Goal: Information Seeking & Learning: Learn about a topic

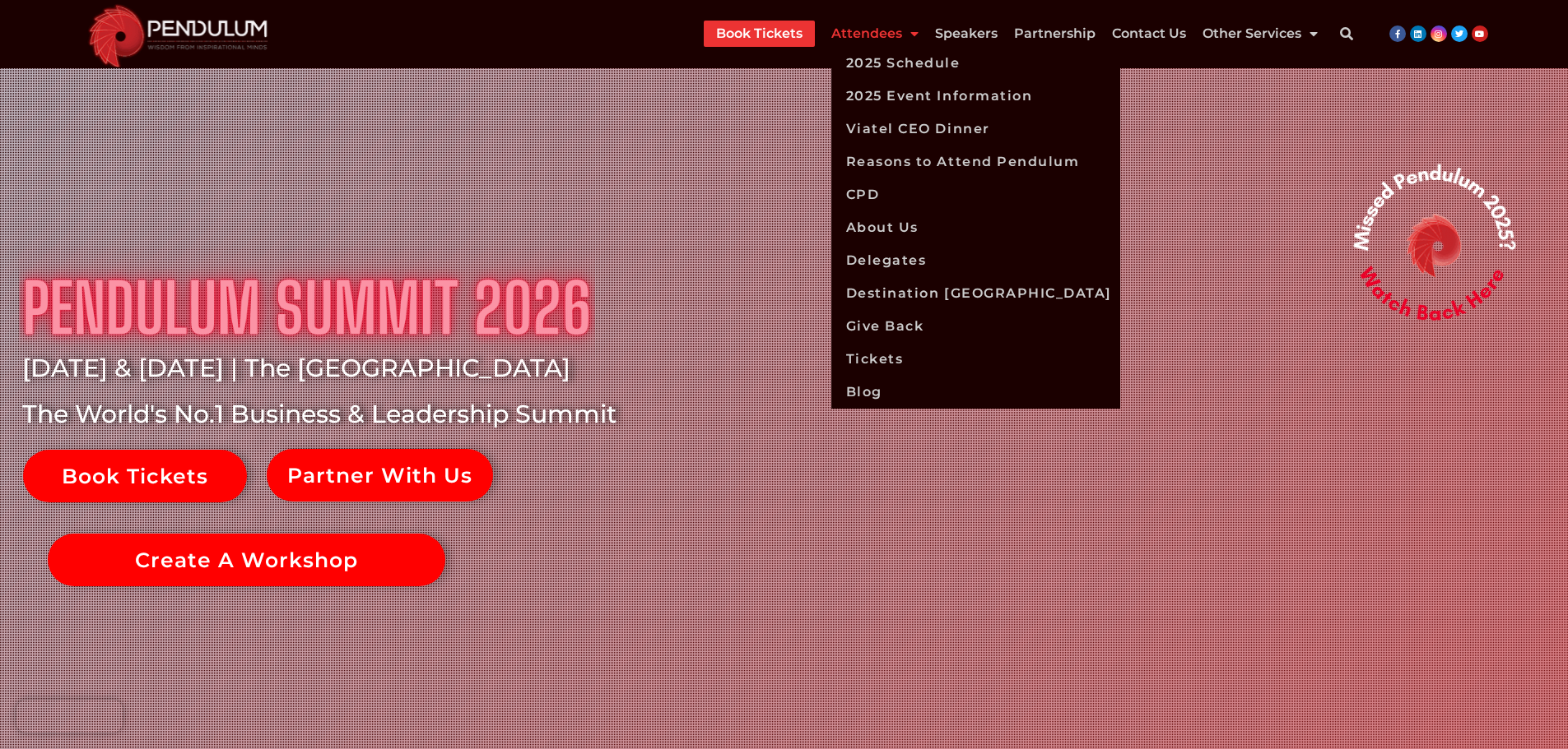
click at [914, 32] on span "Menu" at bounding box center [910, 33] width 17 height 29
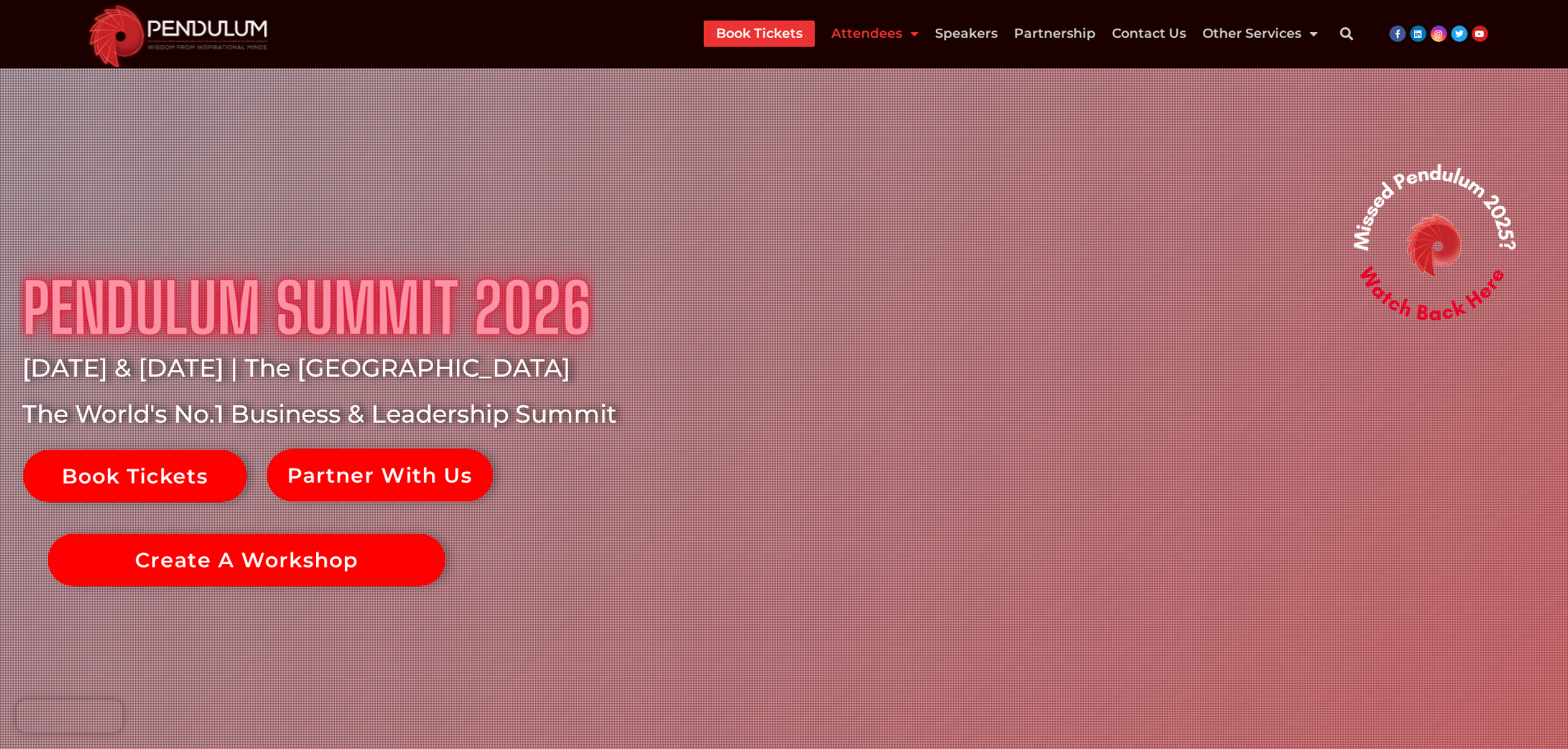
click at [914, 32] on span "Menu" at bounding box center [910, 33] width 17 height 29
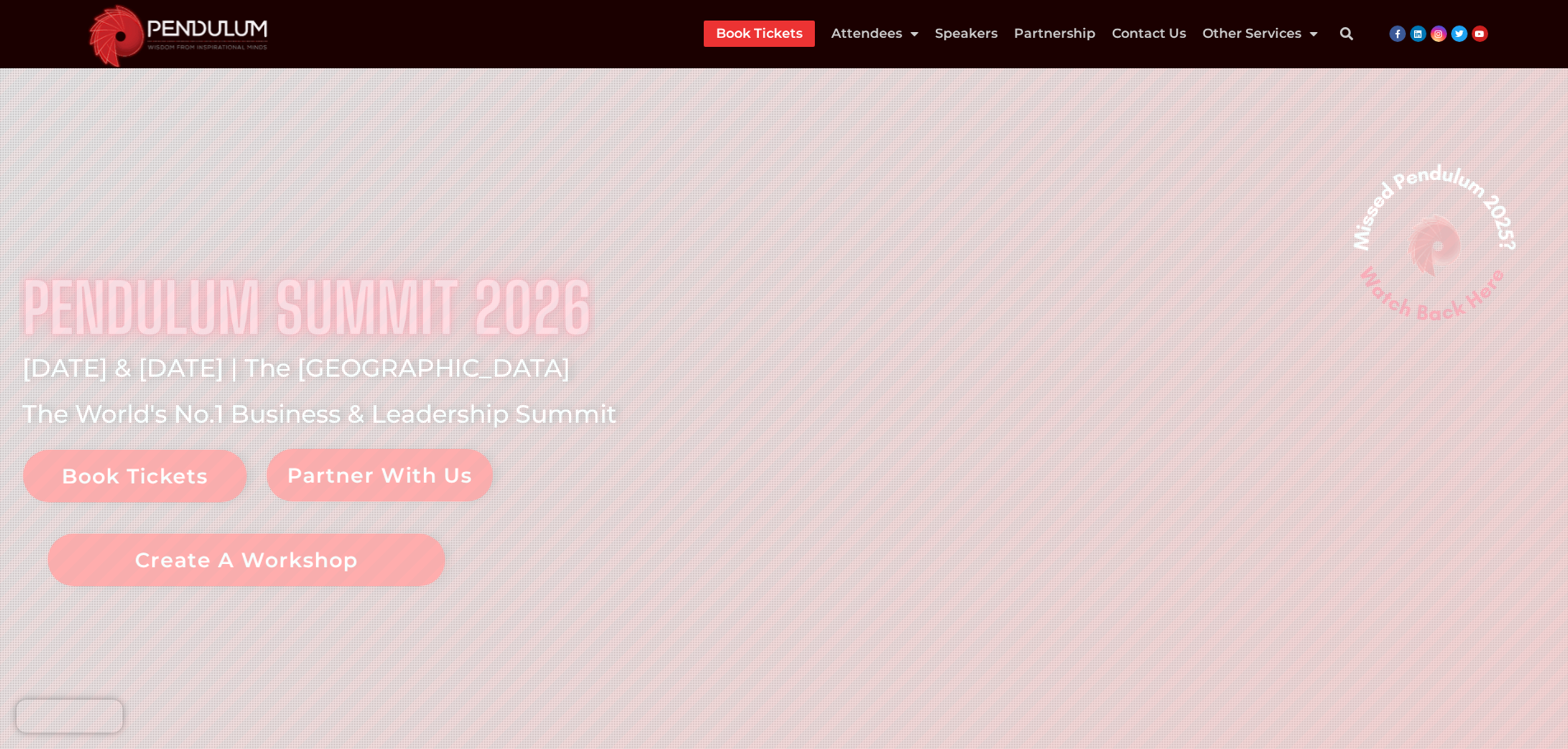
click at [763, 35] on link "Book Tickets" at bounding box center [759, 33] width 87 height 26
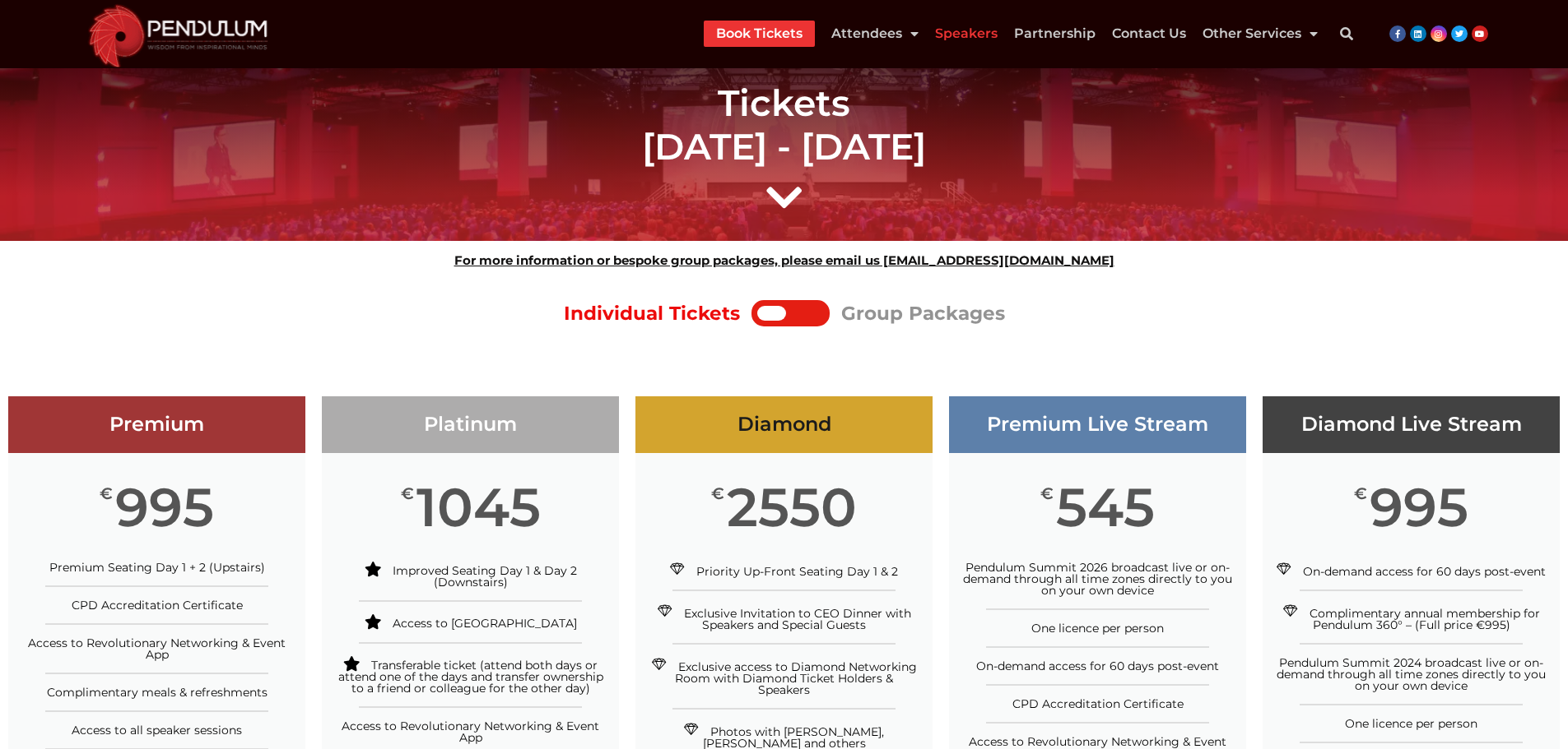
click at [979, 30] on link "Speakers" at bounding box center [966, 33] width 62 height 26
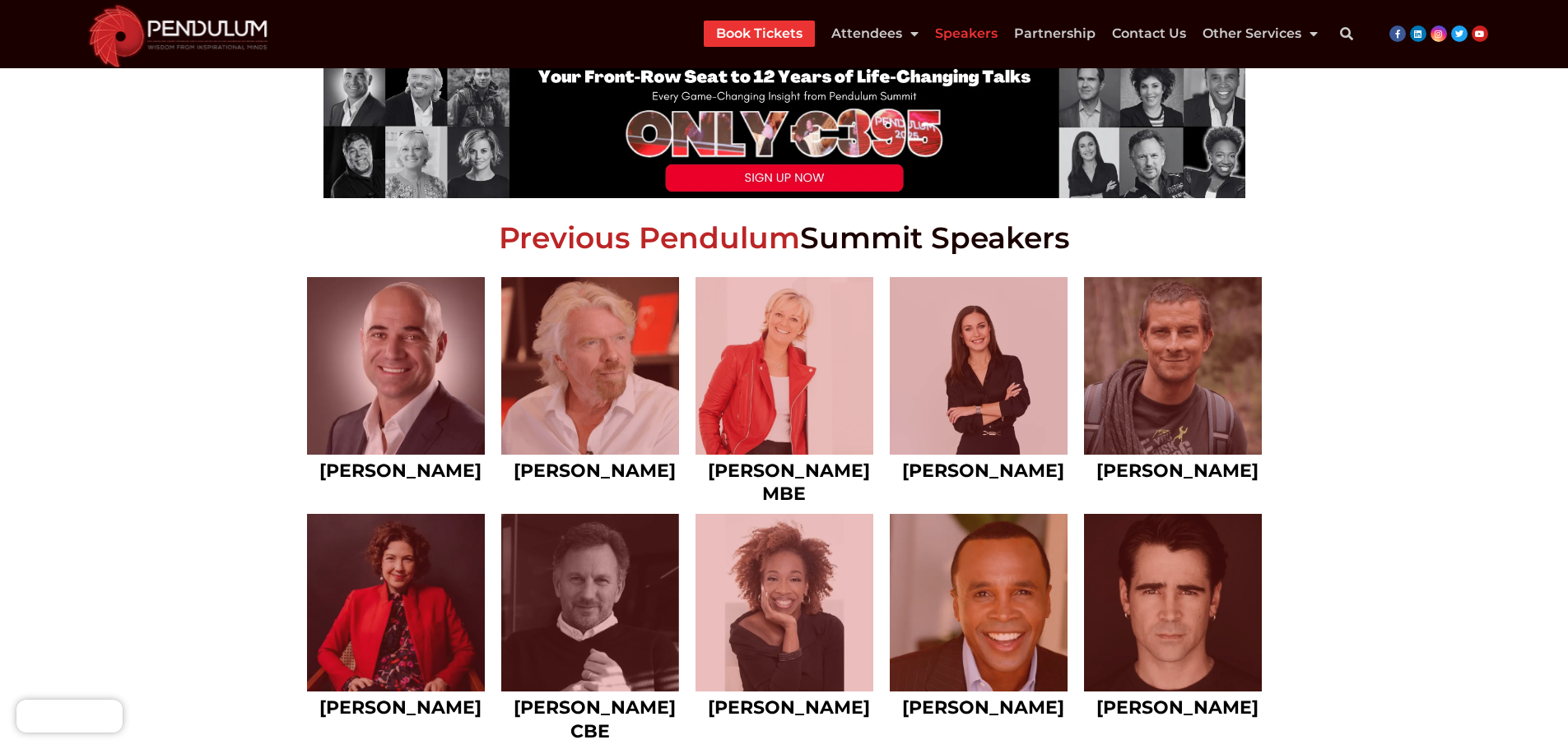
scroll to position [674, 0]
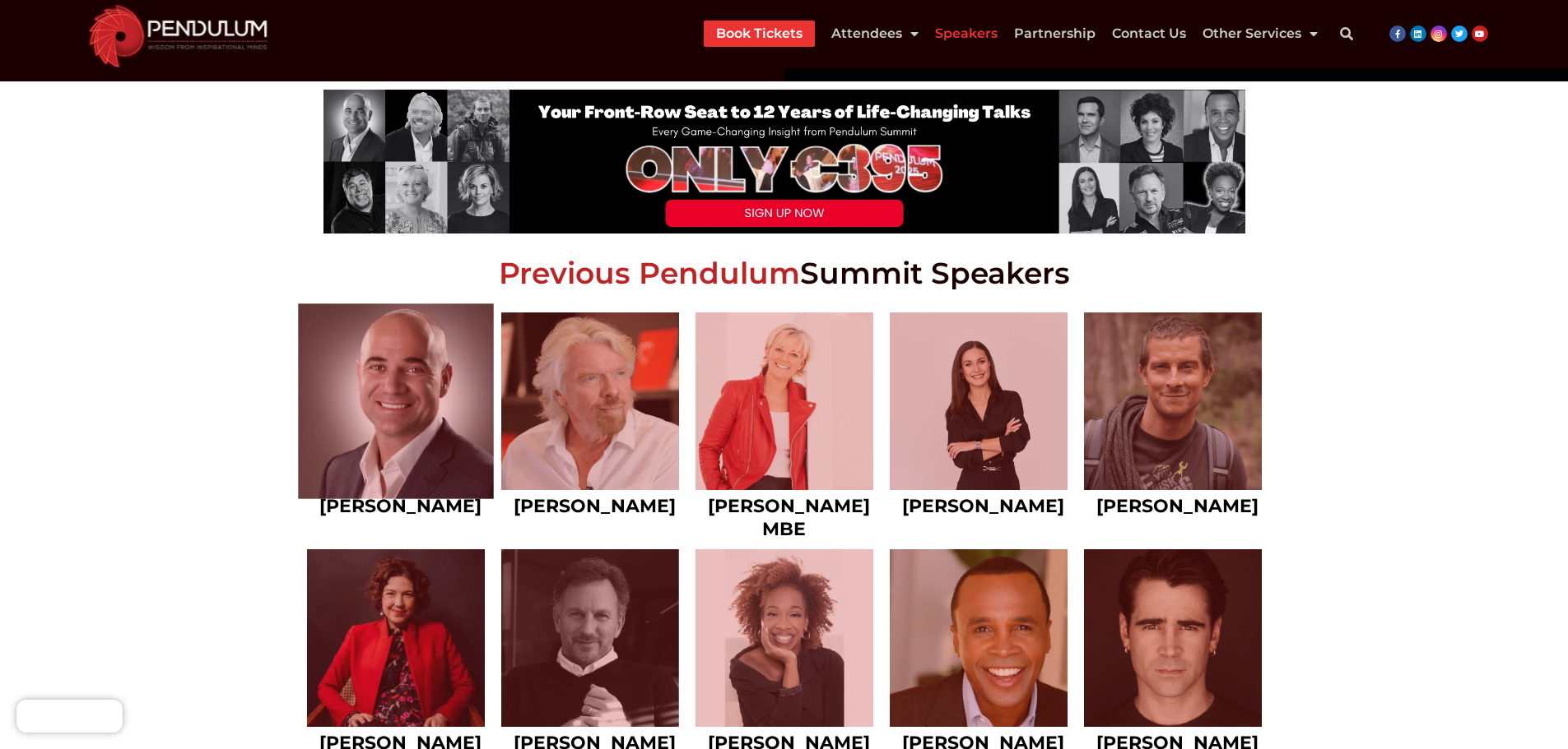
click at [425, 412] on link at bounding box center [395, 401] width 196 height 196
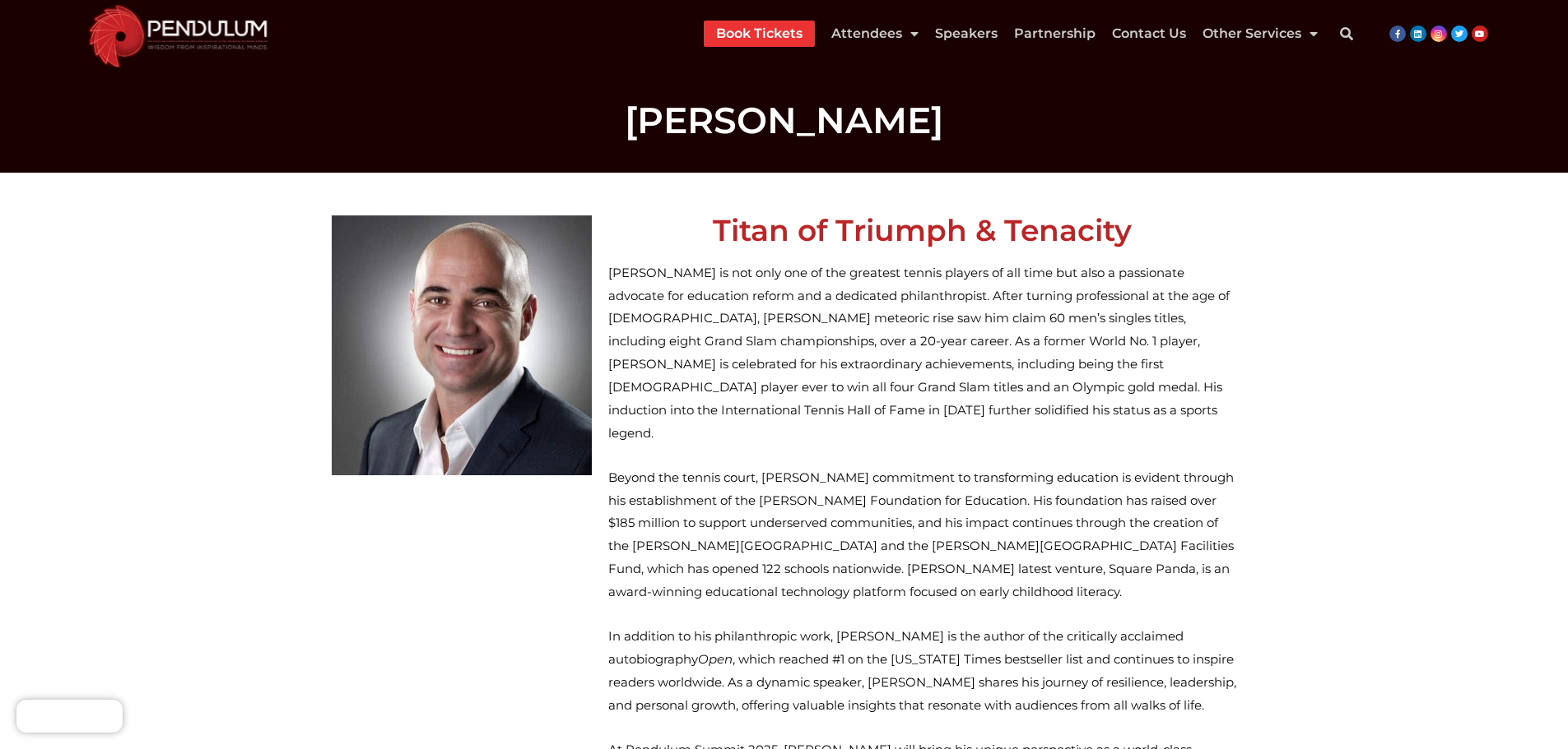
click at [210, 32] on img at bounding box center [177, 34] width 200 height 68
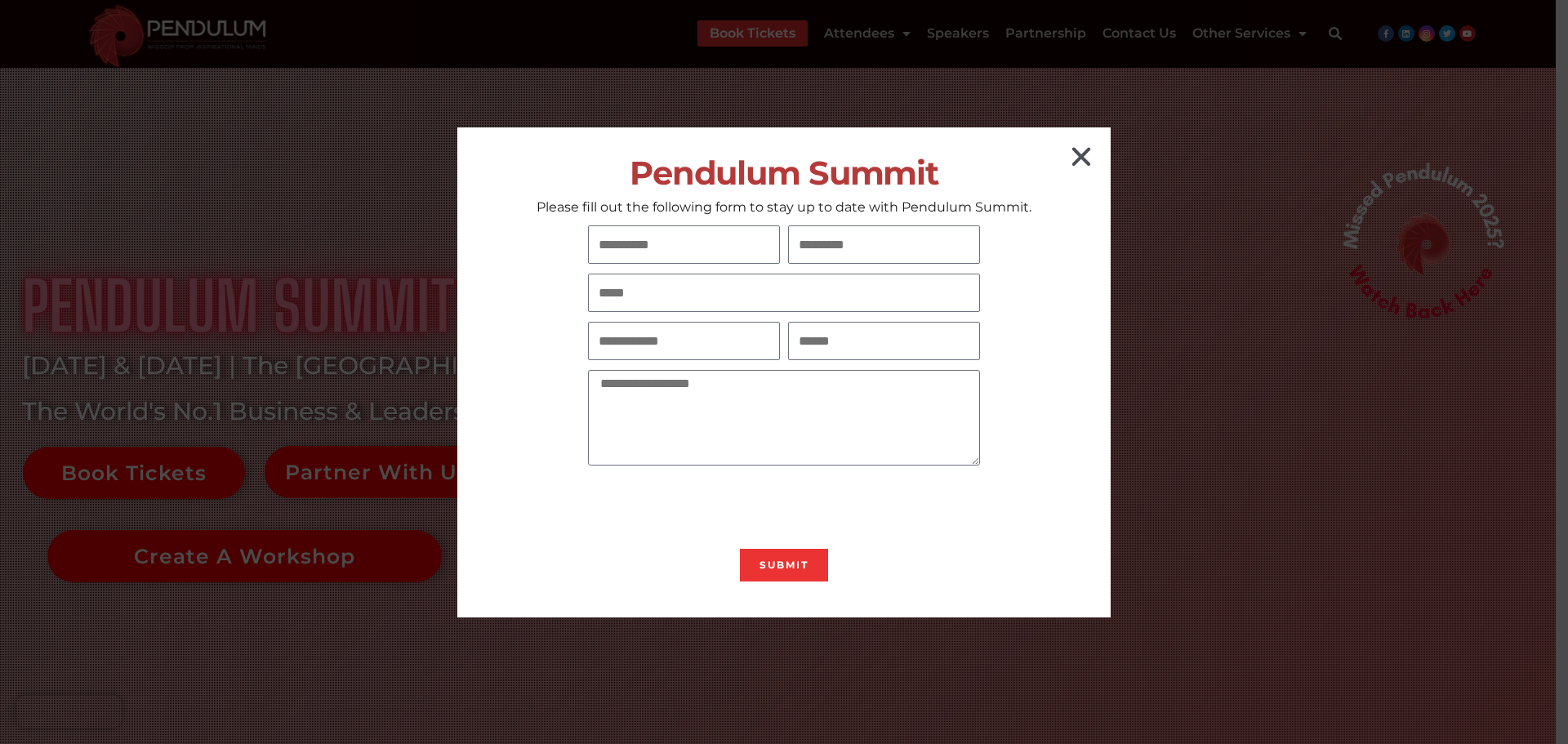
click at [1084, 153] on icon "Close" at bounding box center [1081, 157] width 26 height 26
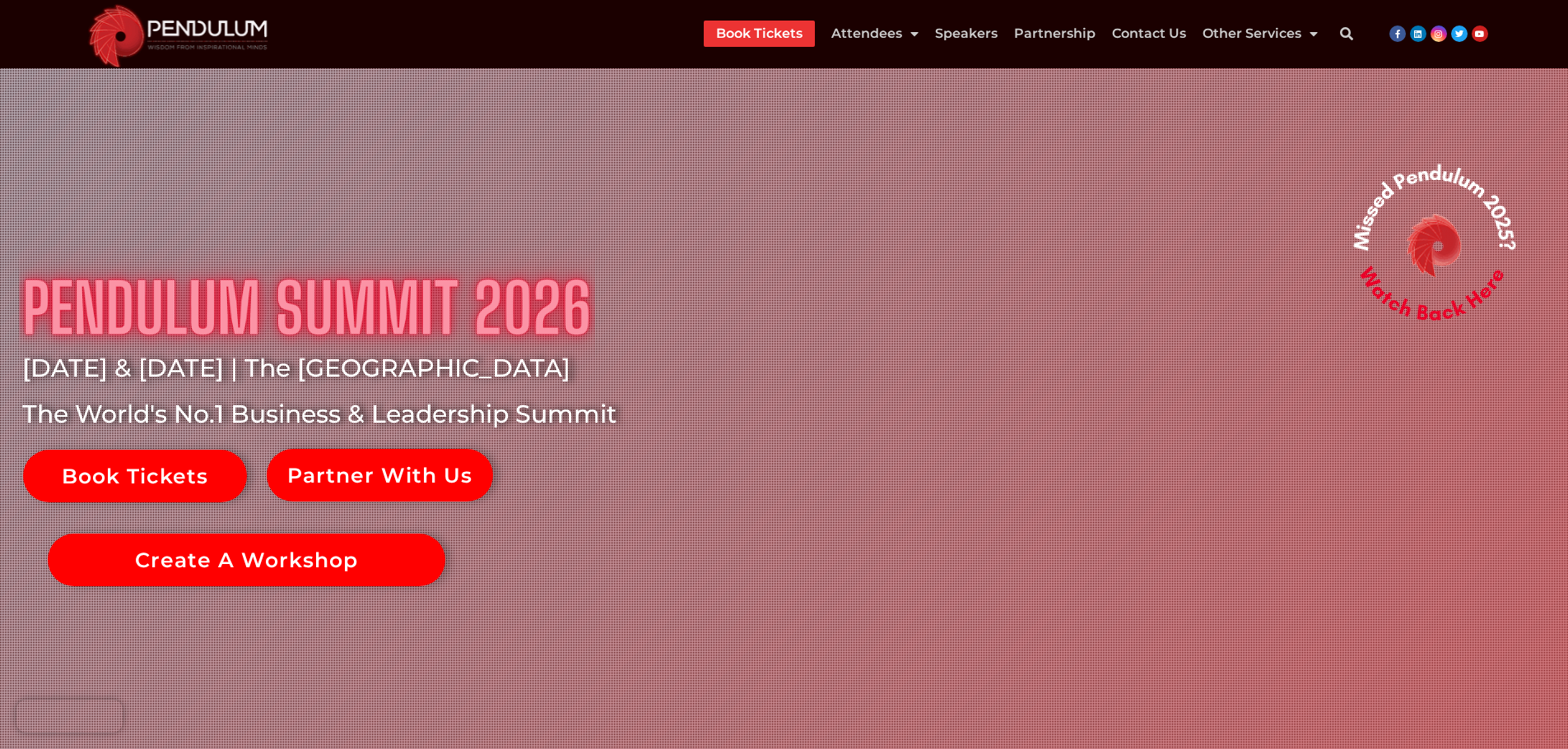
click at [178, 31] on img at bounding box center [177, 34] width 200 height 68
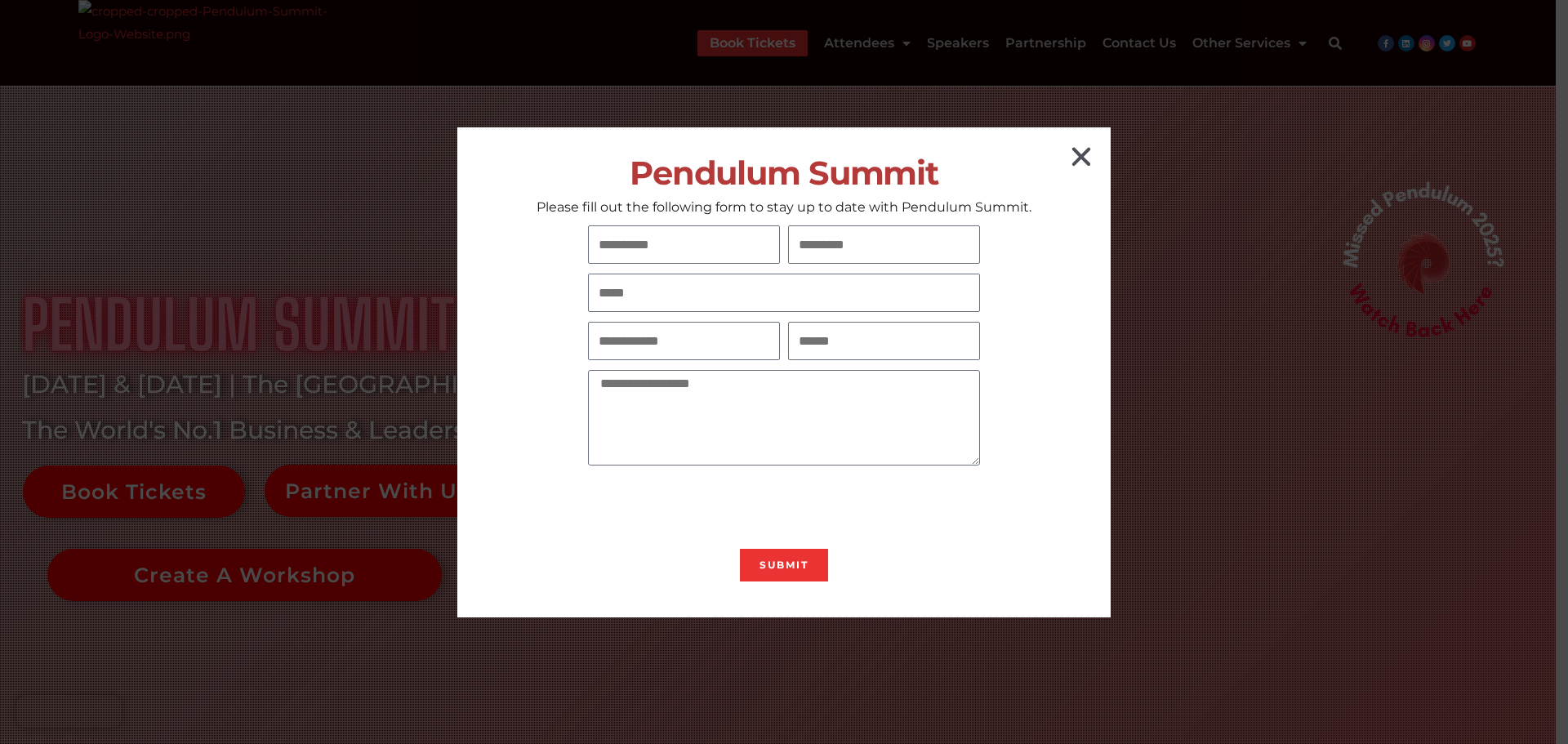
click at [1081, 159] on icon "Close" at bounding box center [1081, 157] width 26 height 26
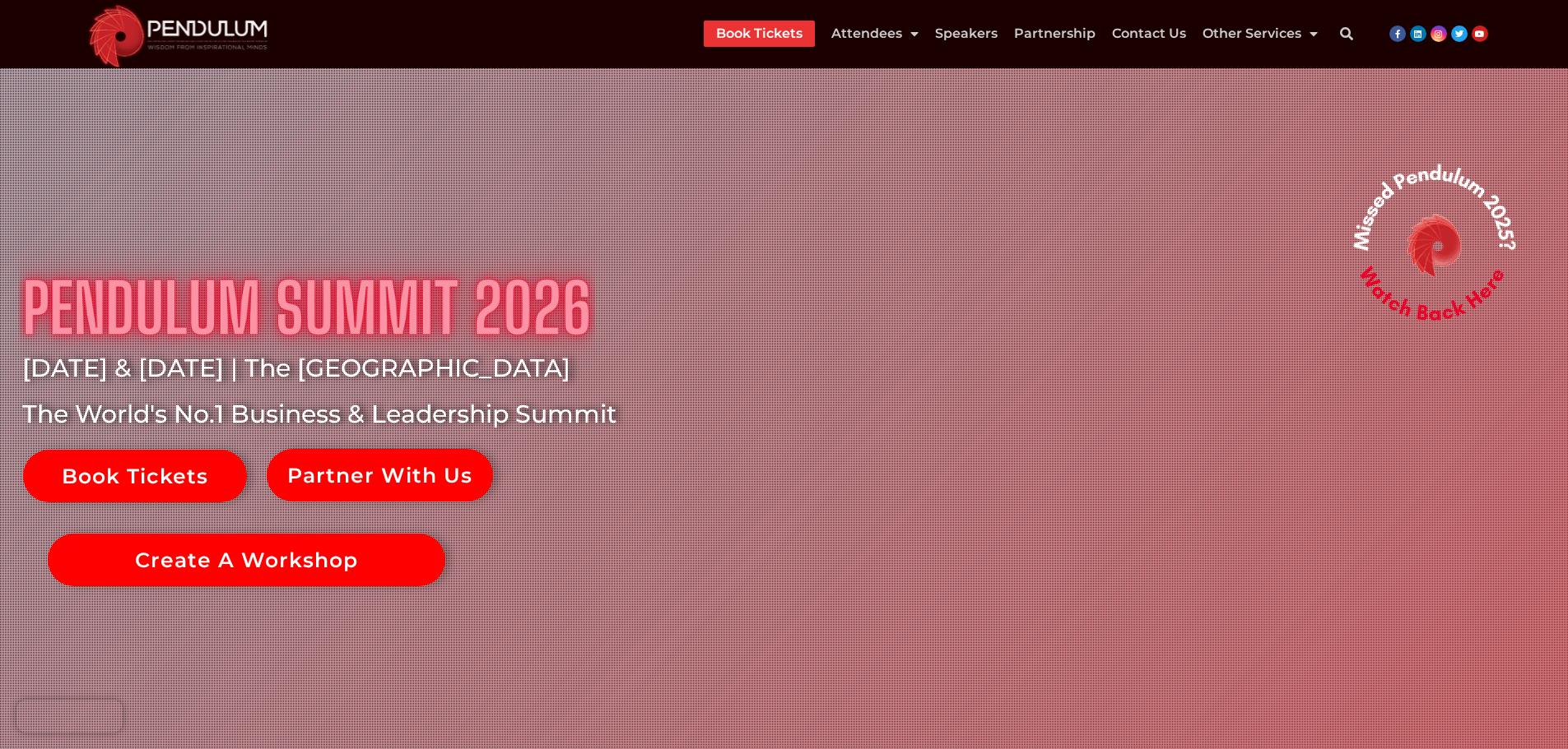
click at [189, 22] on img at bounding box center [177, 34] width 200 height 68
